Goal: Obtain resource: Download file/media

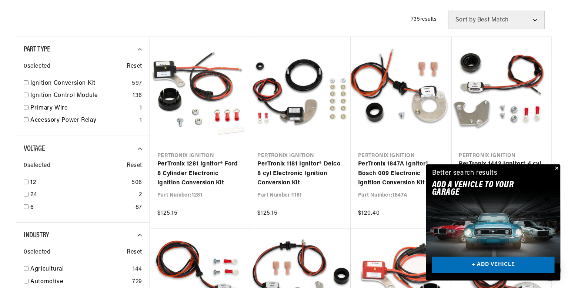
scroll to position [0, 276]
click at [557, 170] on button "Close" at bounding box center [556, 168] width 9 height 9
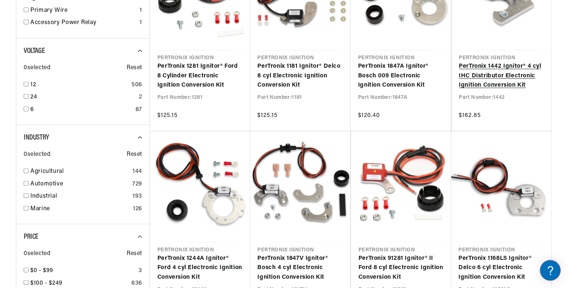
scroll to position [262, 0]
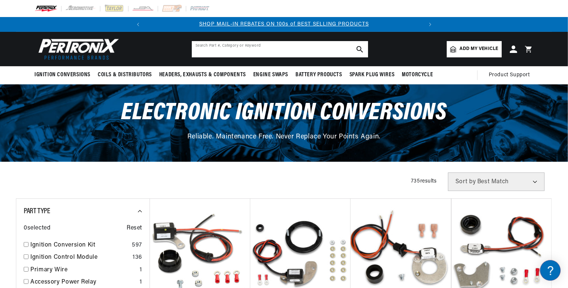
click at [276, 49] on input "text" at bounding box center [280, 49] width 176 height 16
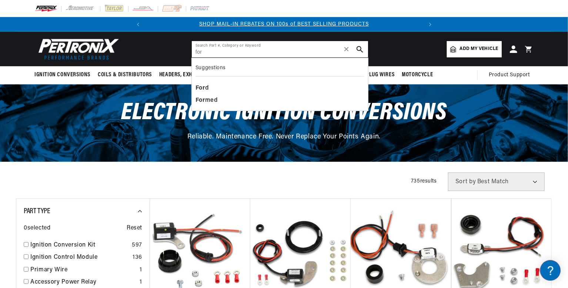
type input "ford"
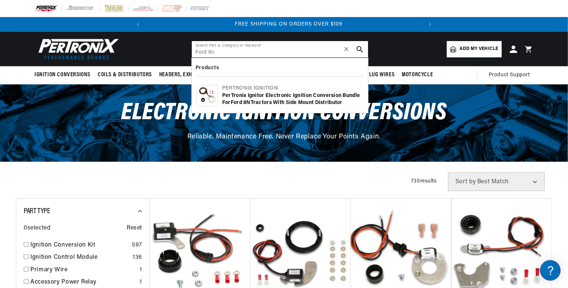
scroll to position [0, 276]
type input "Ford 8n"
click at [241, 89] on div "Pertronix Ignition" at bounding box center [292, 88] width 141 height 7
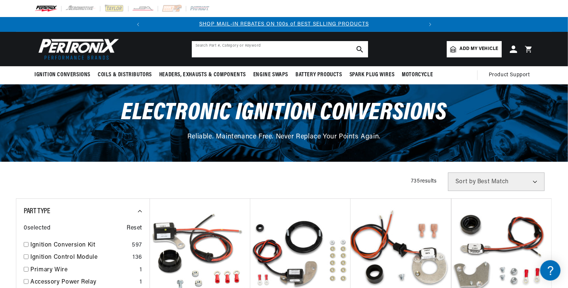
click at [288, 49] on input "text" at bounding box center [280, 49] width 176 height 16
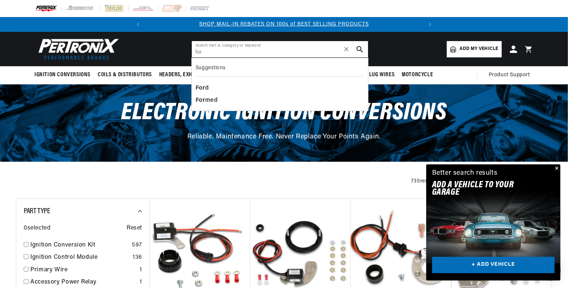
type input "ford"
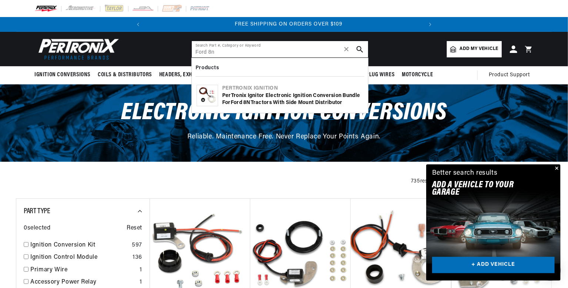
type input "Ford 8n"
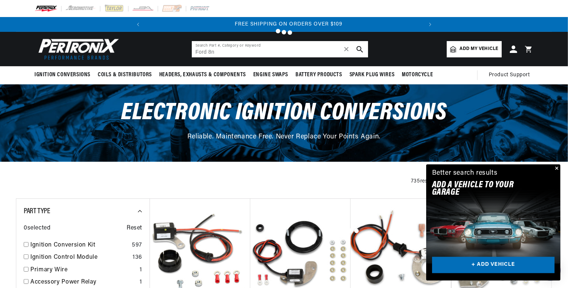
scroll to position [0, 276]
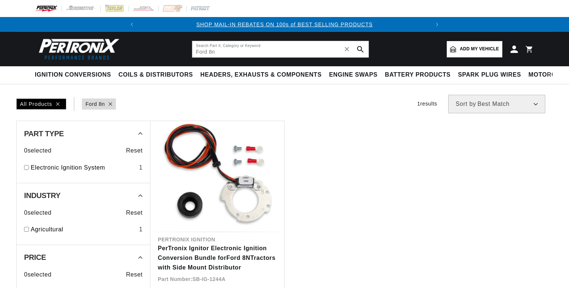
type input "Ford 8n"
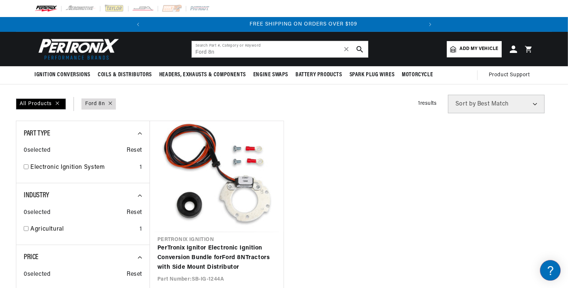
scroll to position [0, 276]
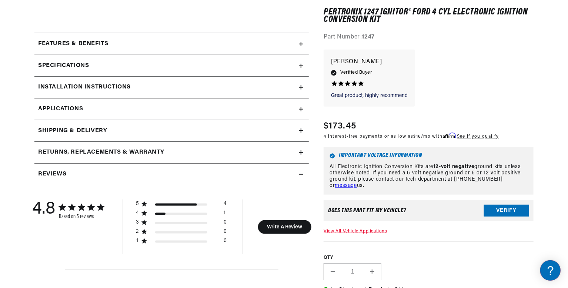
scroll to position [333, 0]
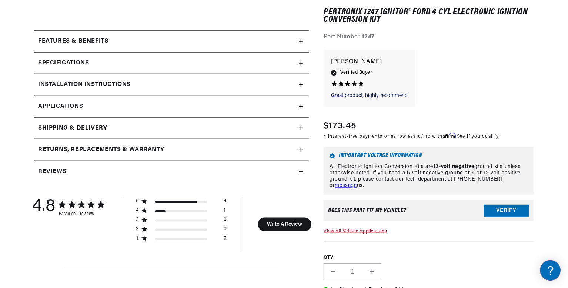
click at [69, 46] on h2 "Installation instructions" at bounding box center [73, 42] width 70 height 10
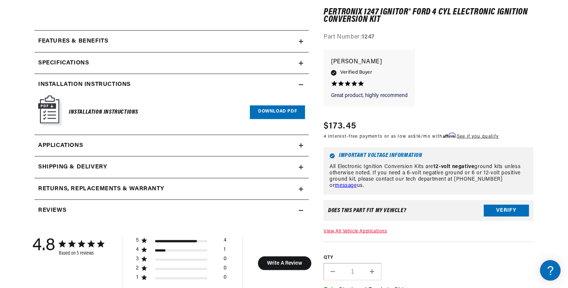
scroll to position [0, 0]
click at [275, 115] on link "Download PDF" at bounding box center [277, 113] width 55 height 14
